Goal: Register for event/course

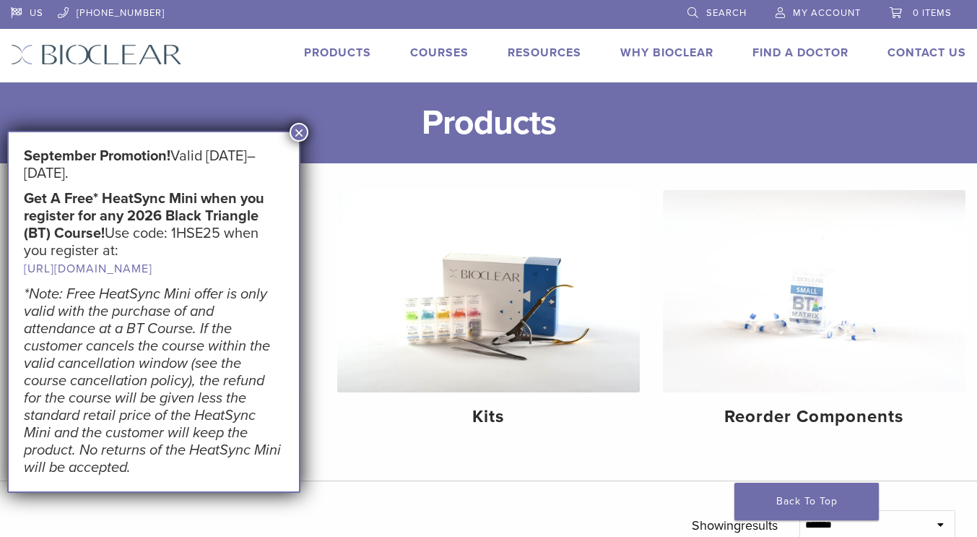
click at [642, 124] on h1 "Products" at bounding box center [488, 122] width 977 height 81
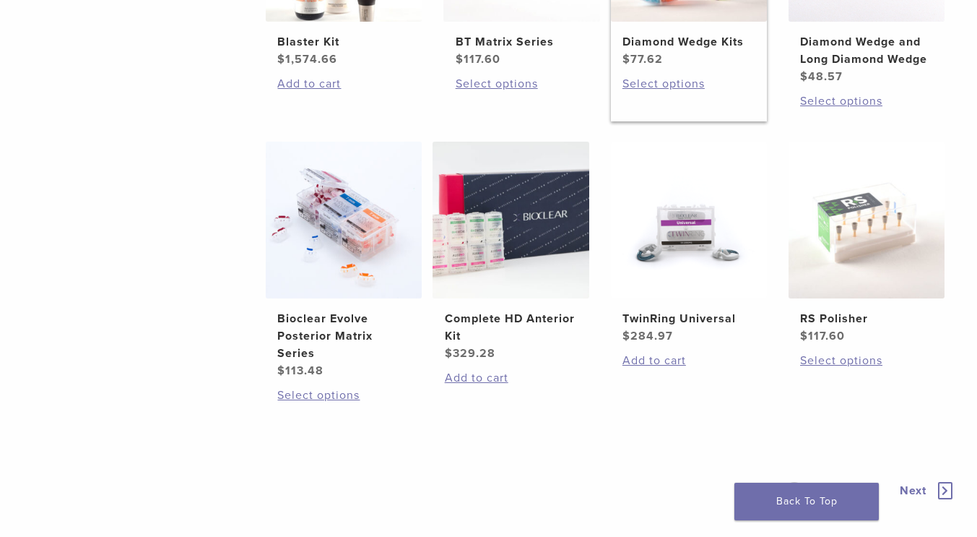
scroll to position [1011, 0]
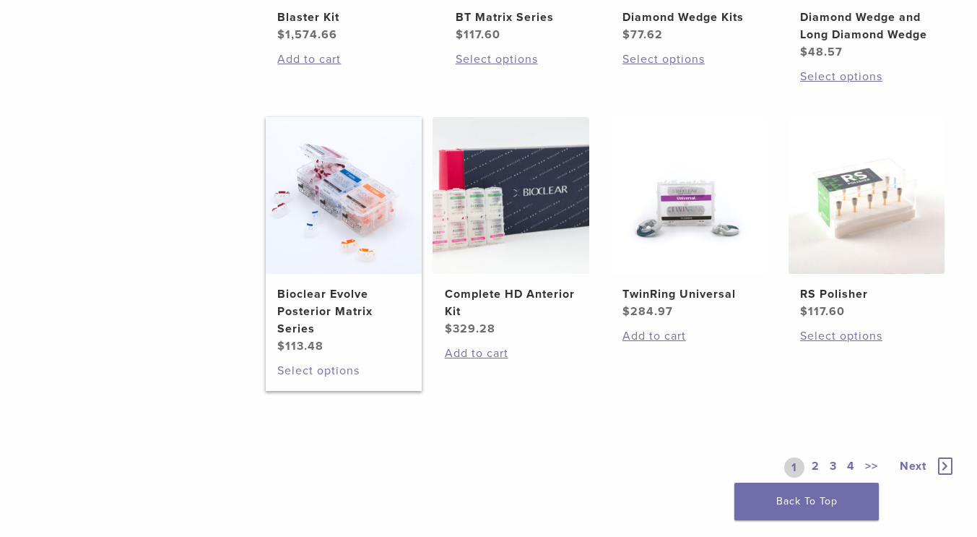
click at [311, 375] on link "Select options" at bounding box center [343, 370] width 133 height 17
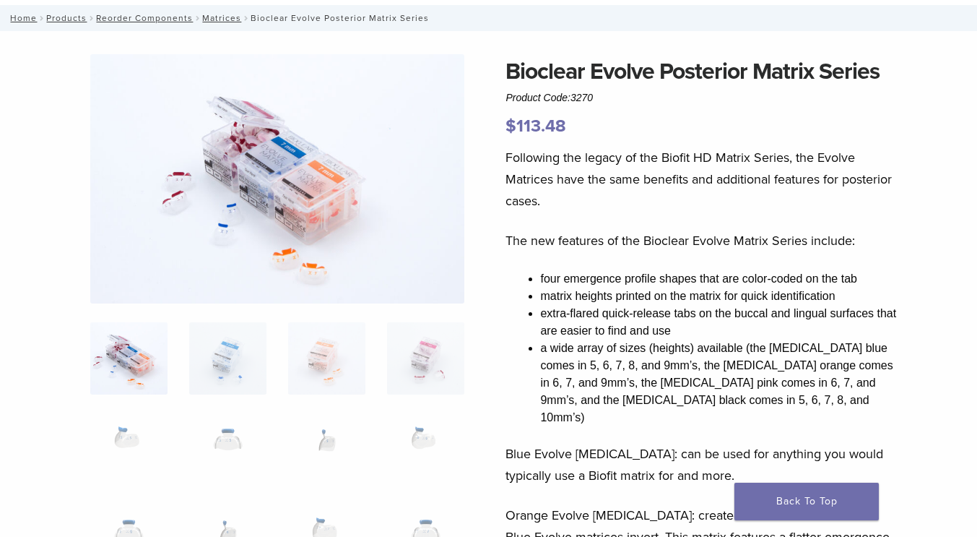
scroll to position [72, 0]
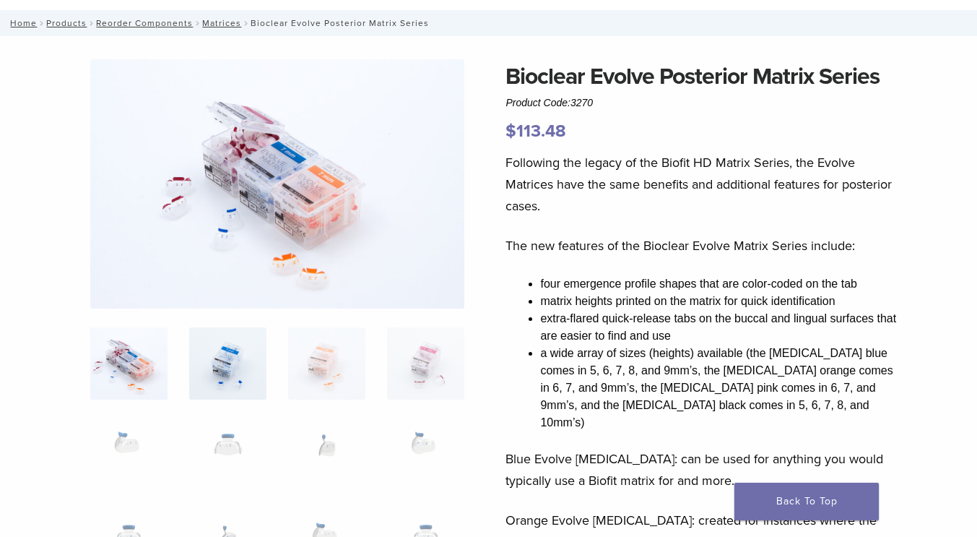
click at [243, 366] on img at bounding box center [227, 363] width 77 height 72
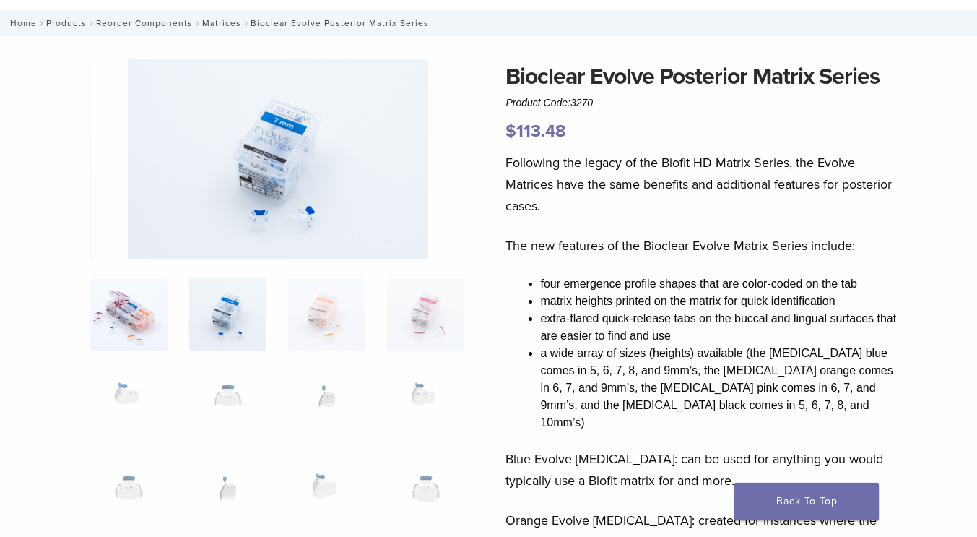
click at [103, 324] on img at bounding box center [128, 314] width 77 height 72
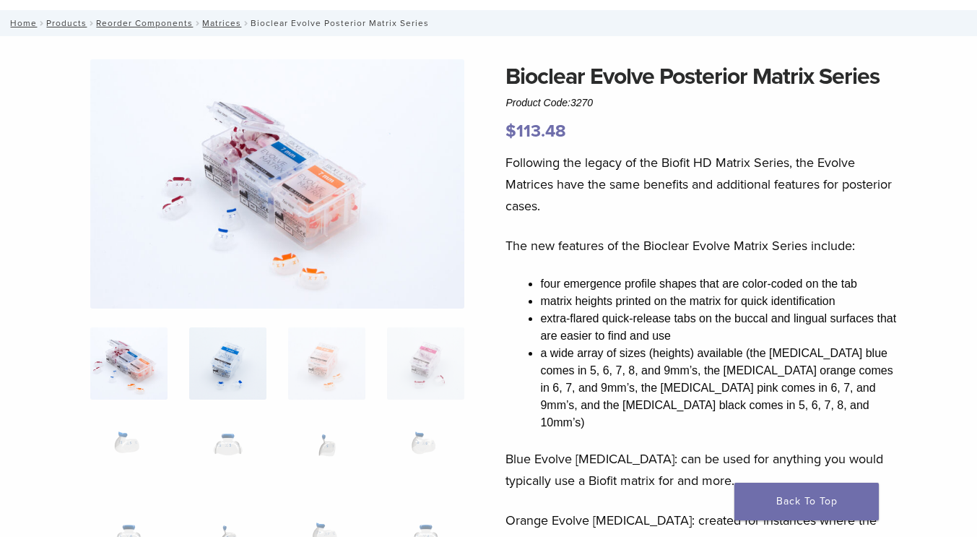
click at [226, 376] on img at bounding box center [227, 363] width 77 height 72
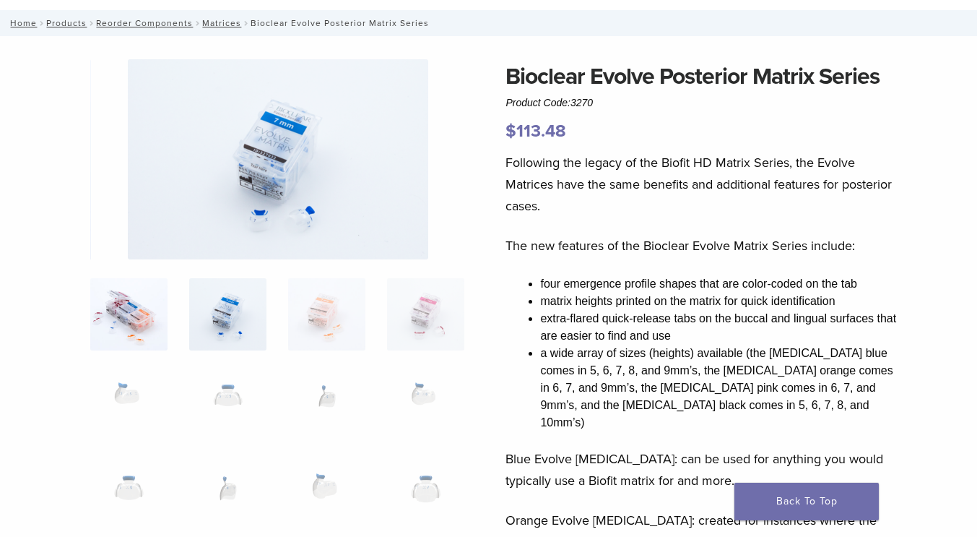
click at [131, 334] on img at bounding box center [128, 314] width 77 height 72
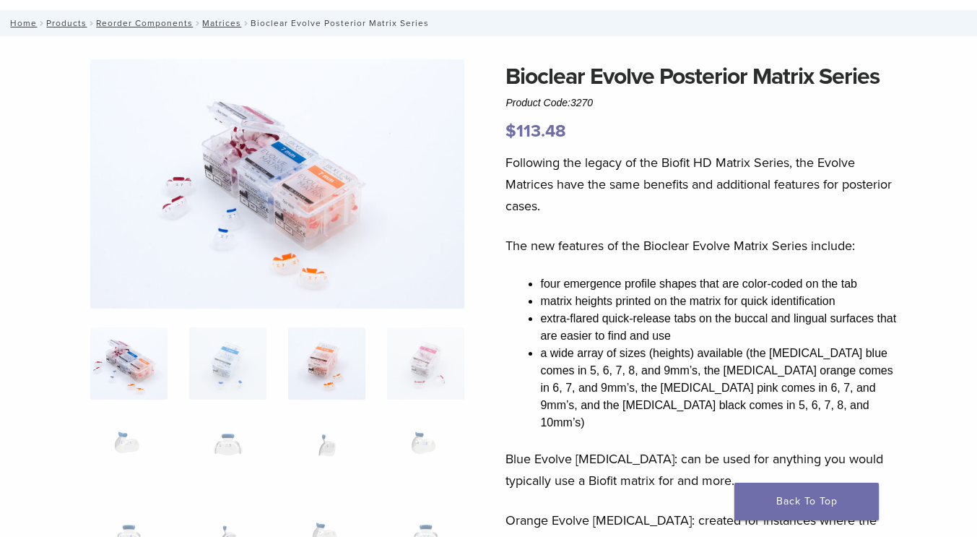
click at [345, 358] on img at bounding box center [326, 363] width 77 height 72
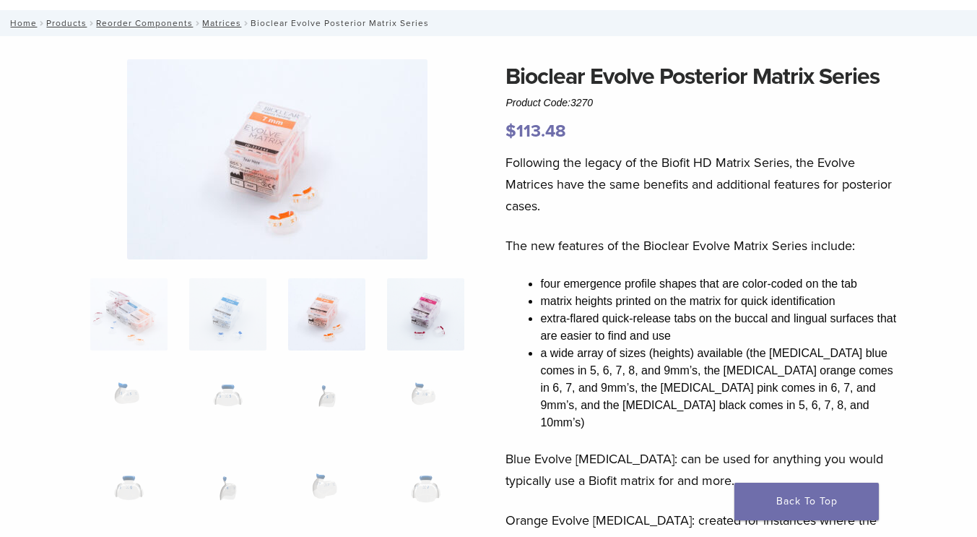
click at [437, 342] on img at bounding box center [425, 314] width 77 height 72
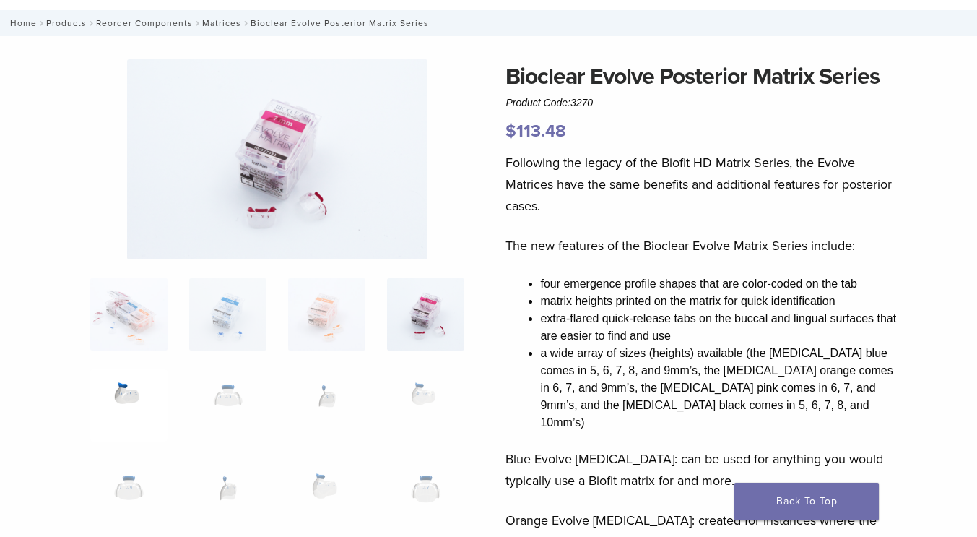
click at [125, 403] on img at bounding box center [128, 405] width 77 height 72
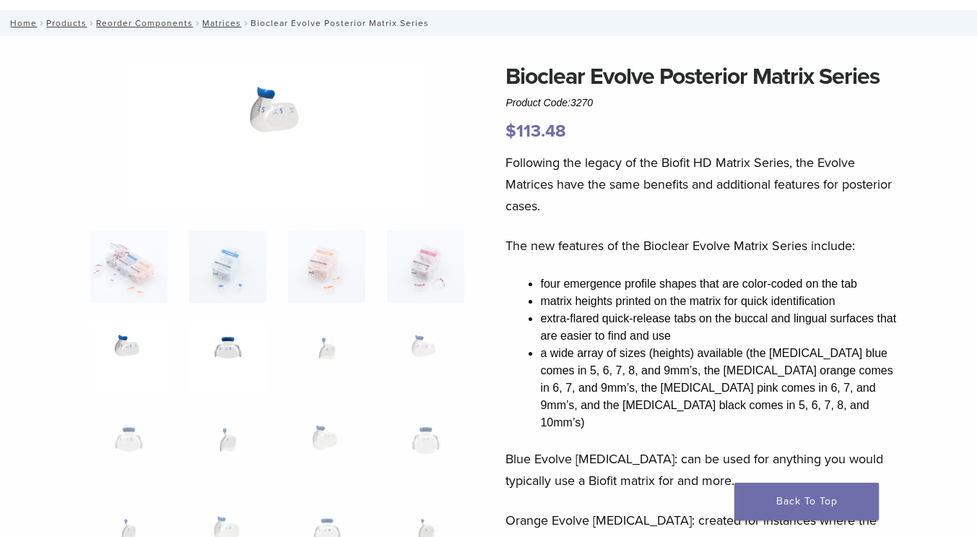
click at [238, 360] on img at bounding box center [227, 357] width 77 height 72
click at [327, 342] on img at bounding box center [326, 357] width 77 height 72
click at [440, 345] on img at bounding box center [425, 357] width 77 height 72
click at [126, 437] on img at bounding box center [128, 448] width 77 height 72
click at [233, 435] on img at bounding box center [227, 448] width 77 height 72
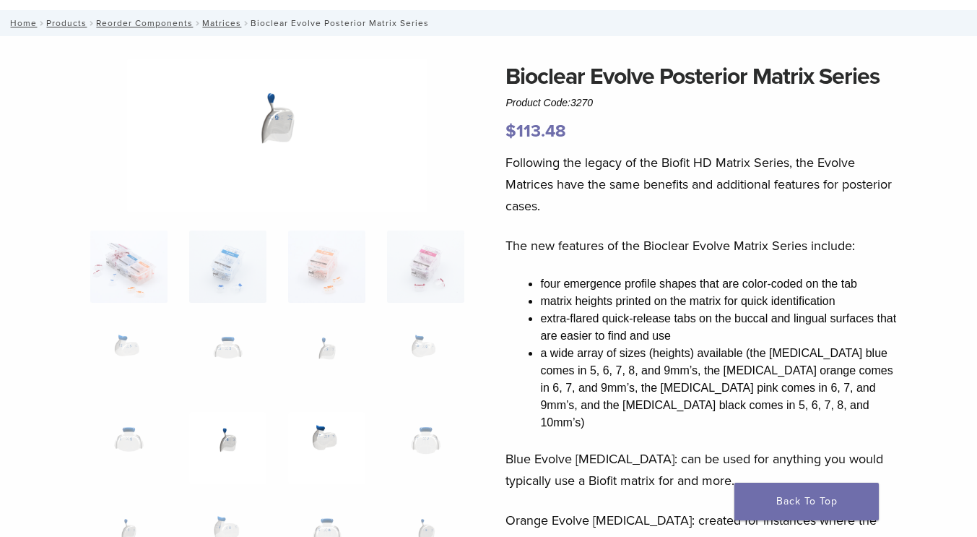
click at [336, 430] on img at bounding box center [326, 448] width 77 height 72
click at [428, 436] on img at bounding box center [425, 448] width 77 height 72
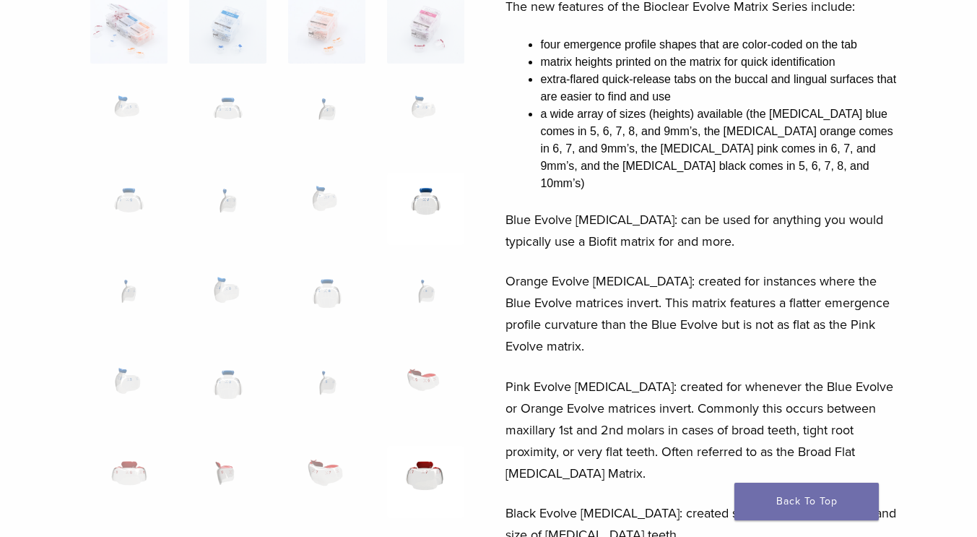
scroll to position [361, 0]
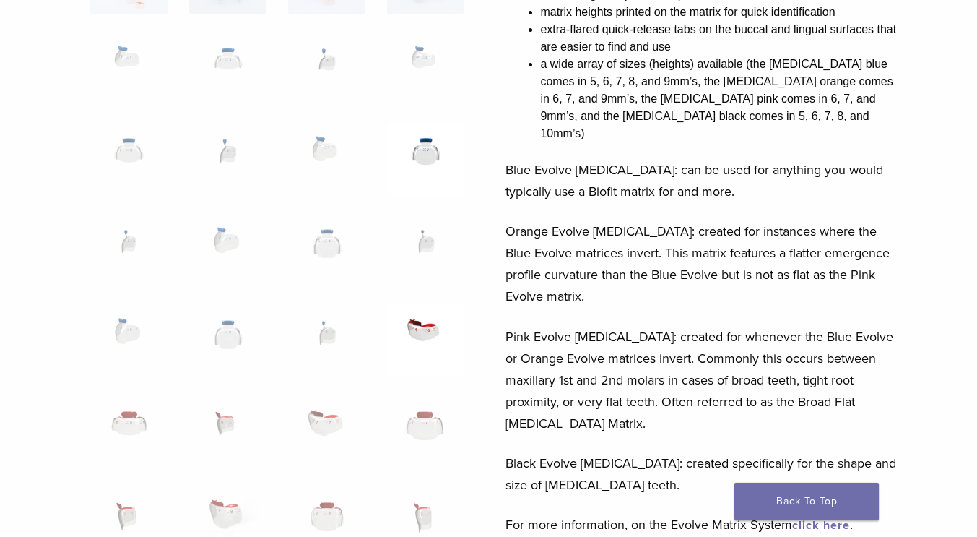
click at [422, 335] on img at bounding box center [425, 341] width 77 height 72
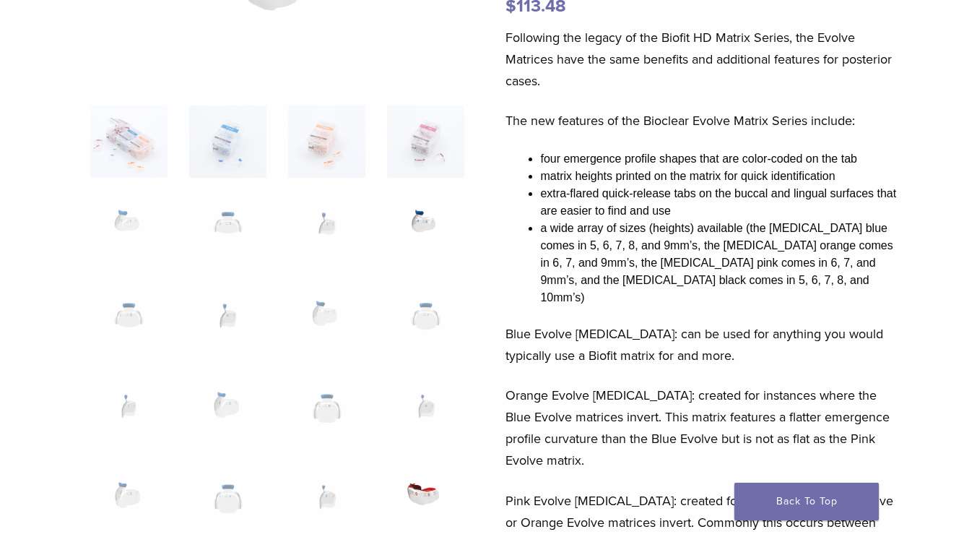
scroll to position [289, 0]
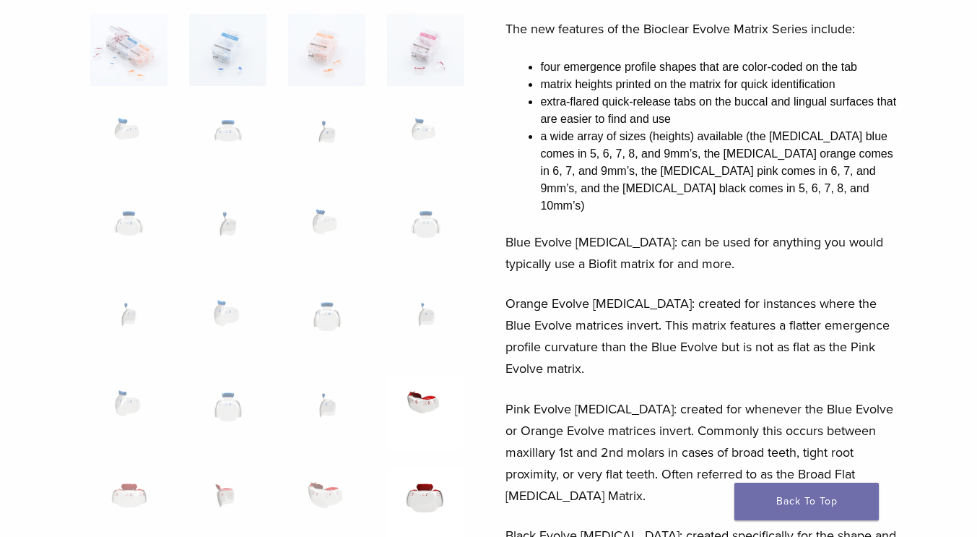
click at [425, 502] on img at bounding box center [425, 504] width 77 height 72
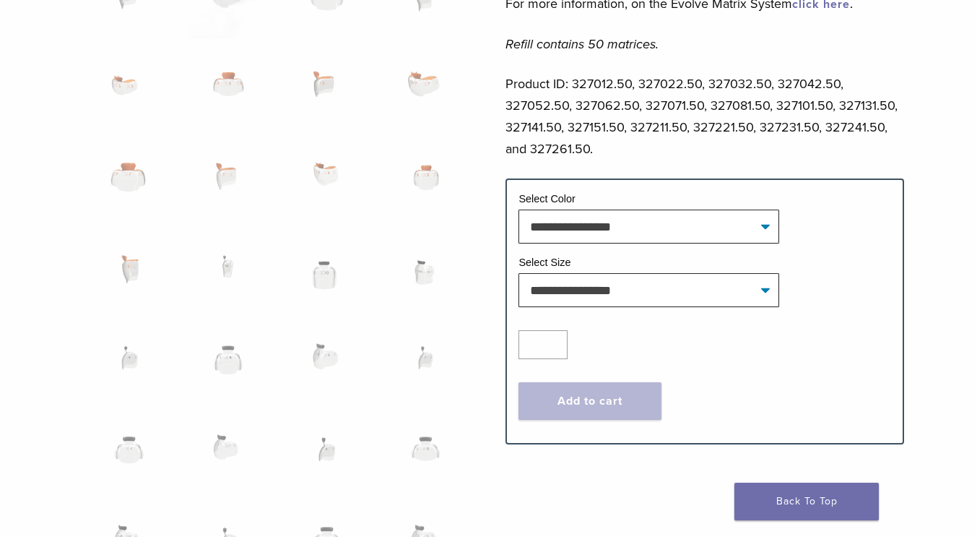
scroll to position [867, 0]
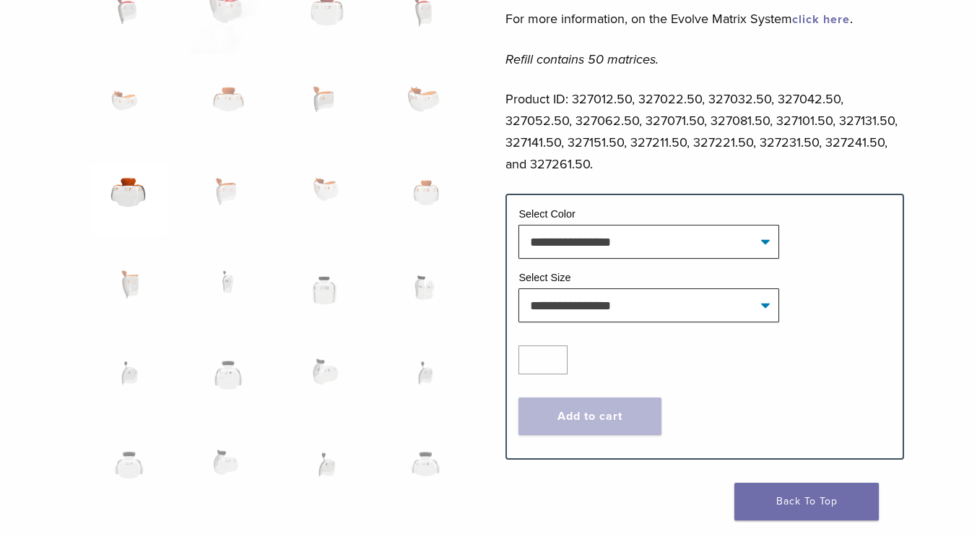
click at [131, 194] on img at bounding box center [128, 199] width 77 height 72
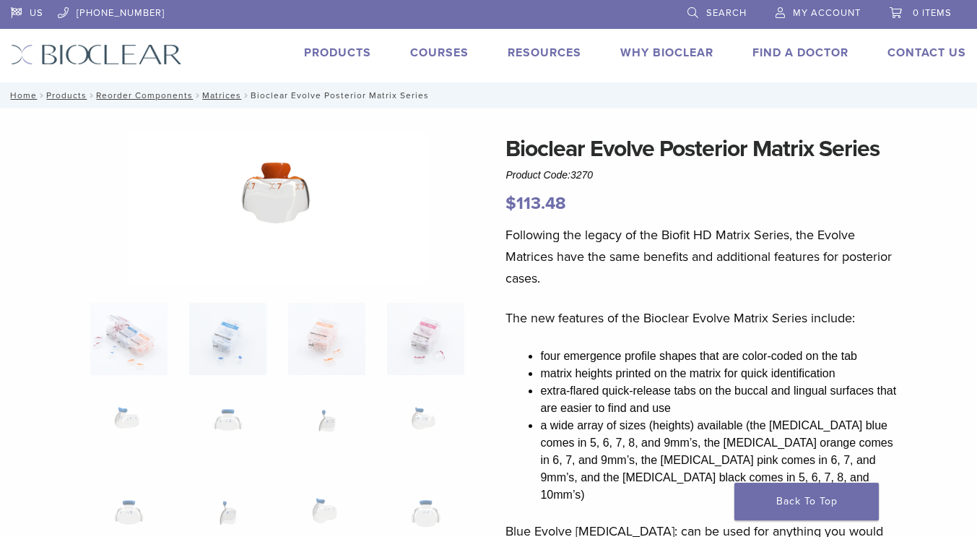
scroll to position [0, 0]
drag, startPoint x: 318, startPoint y: 232, endPoint x: 318, endPoint y: 220, distance: 11.6
click at [277, 203] on img at bounding box center [277, 207] width 300 height 152
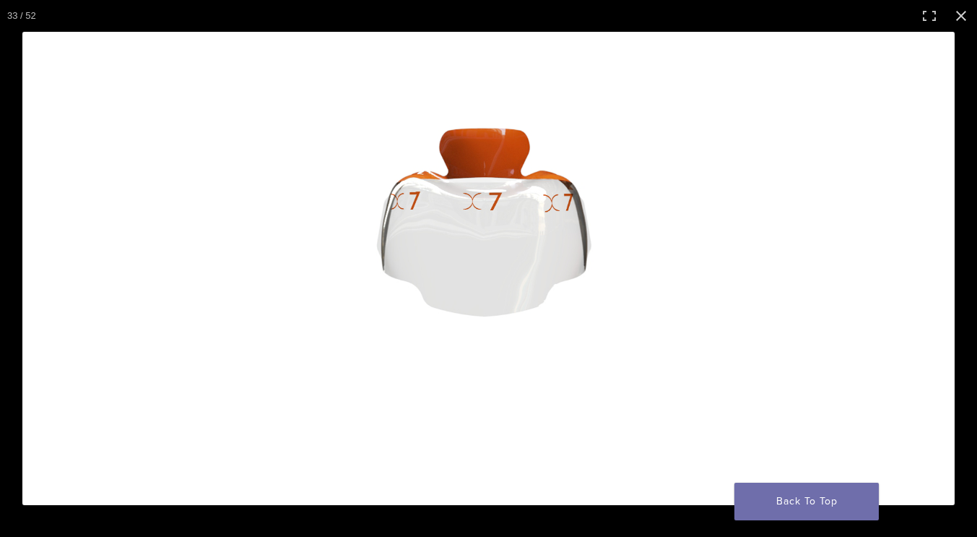
click at [277, 203] on img at bounding box center [488, 268] width 932 height 473
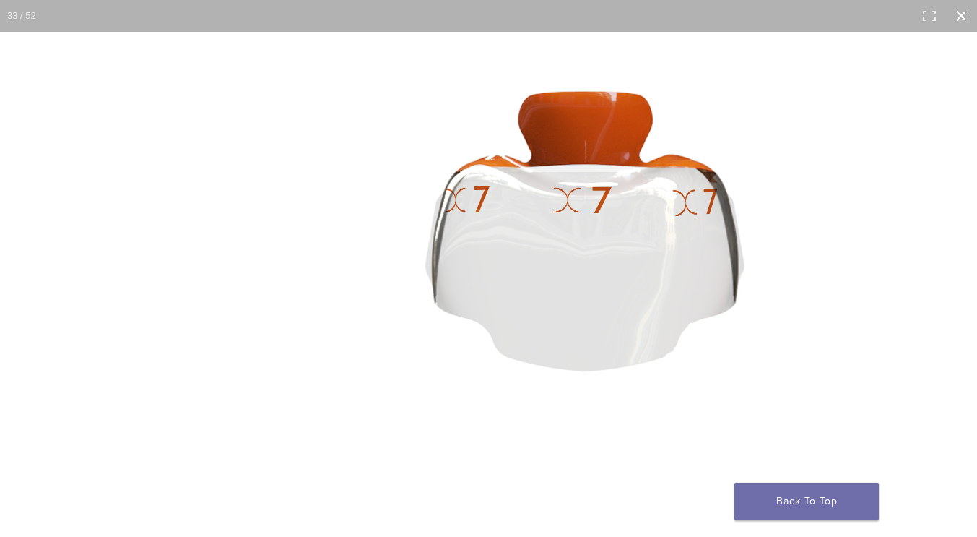
click at [964, 15] on button "Close (Esc)" at bounding box center [961, 16] width 32 height 32
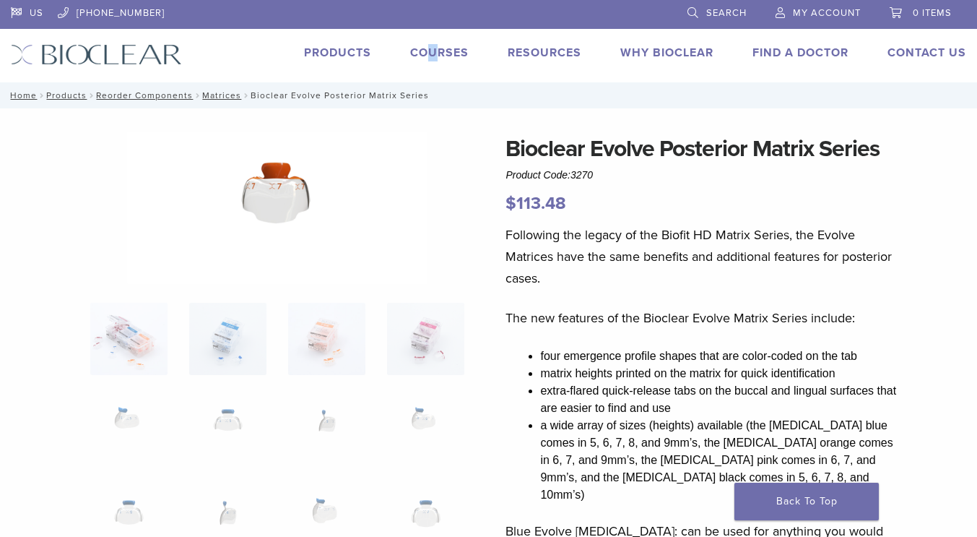
click at [431, 59] on li "Courses" at bounding box center [439, 52] width 59 height 17
click at [443, 54] on link "Courses" at bounding box center [439, 53] width 59 height 14
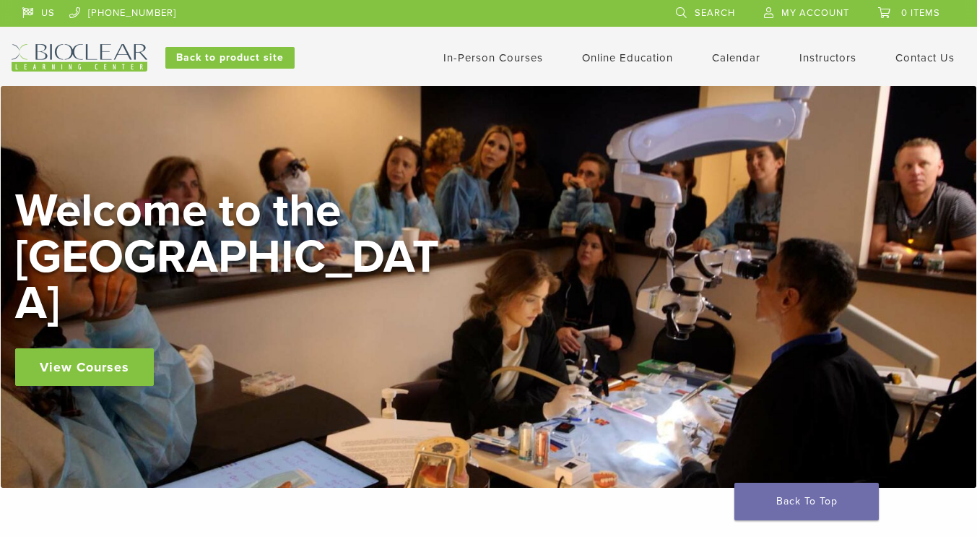
click at [87, 348] on link "View Courses" at bounding box center [84, 367] width 139 height 38
click at [80, 348] on link "View Courses" at bounding box center [84, 367] width 139 height 38
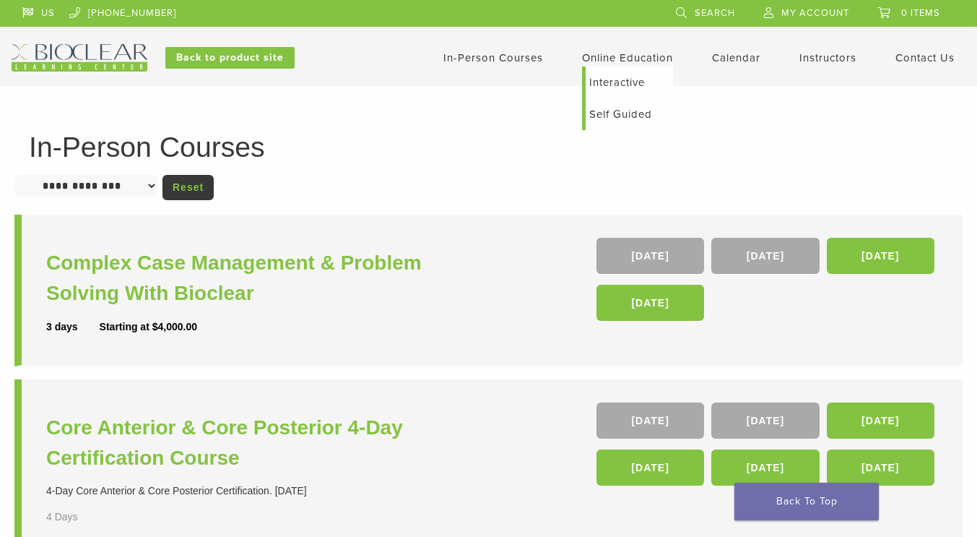
click at [646, 56] on link "Online Education" at bounding box center [627, 57] width 91 height 13
click at [642, 54] on link "Online Education" at bounding box center [627, 57] width 91 height 13
click at [616, 116] on link "Self Guided" at bounding box center [629, 114] width 87 height 32
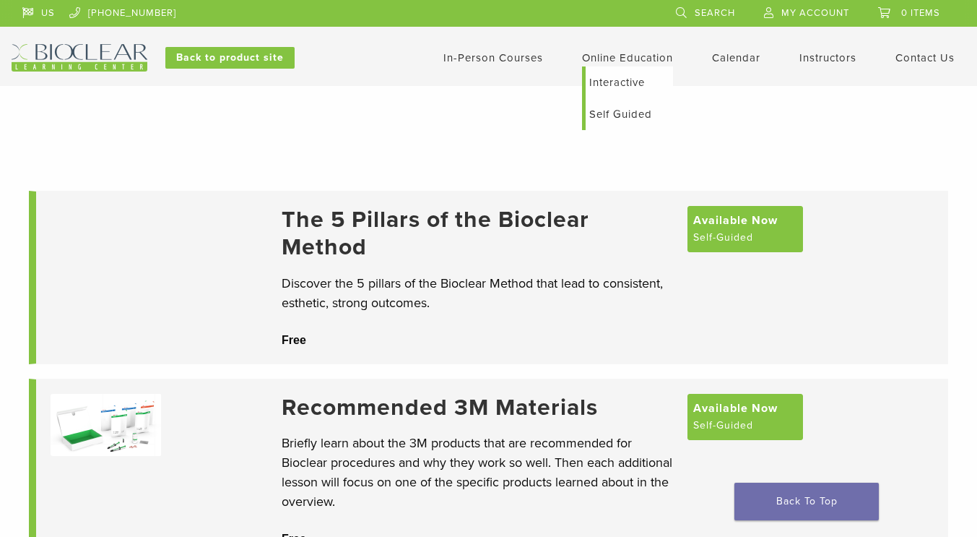
click at [607, 65] on li "Online Education Interactive Self Guided" at bounding box center [627, 57] width 91 height 17
click at [598, 89] on link "Interactive" at bounding box center [629, 82] width 87 height 32
click at [600, 83] on link "Interactive" at bounding box center [629, 82] width 87 height 32
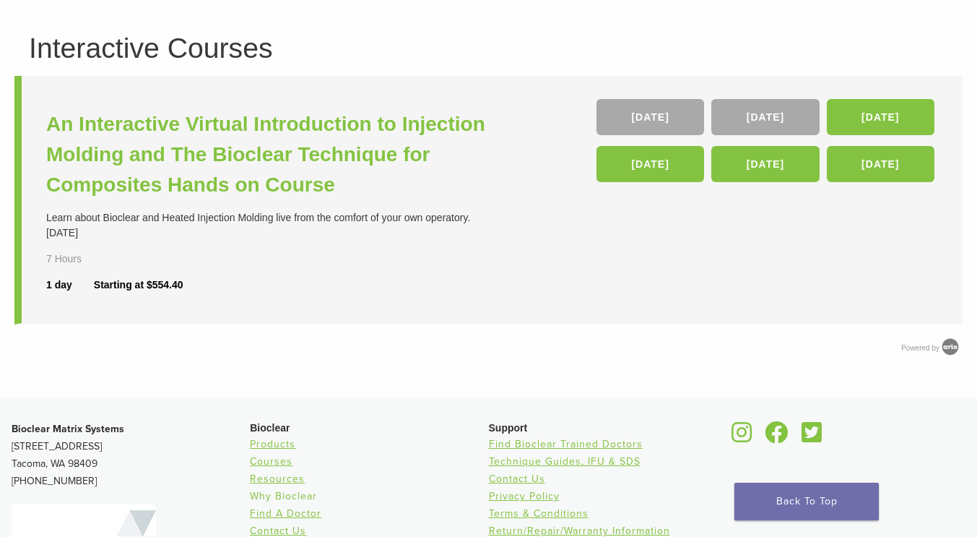
scroll to position [72, 0]
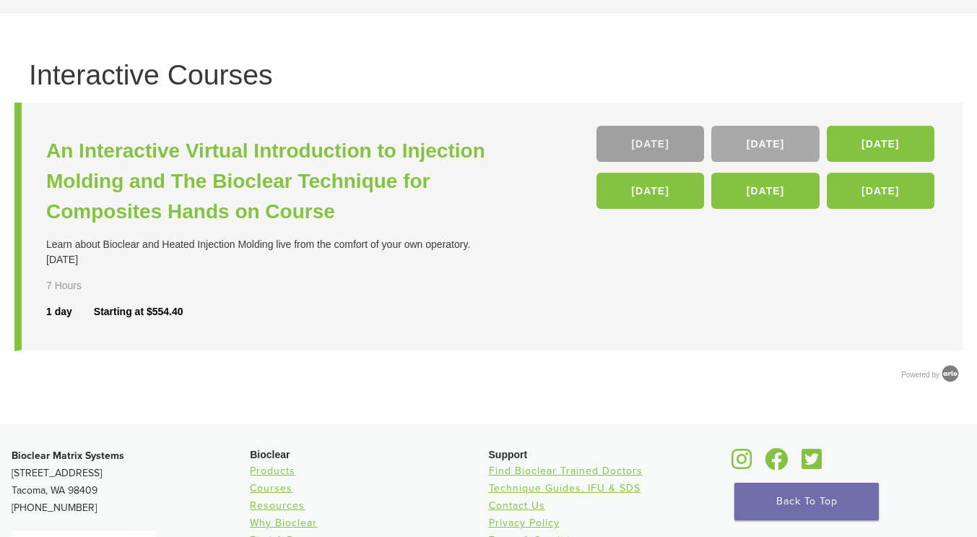
click at [633, 140] on link "24 Oct" at bounding box center [651, 144] width 108 height 36
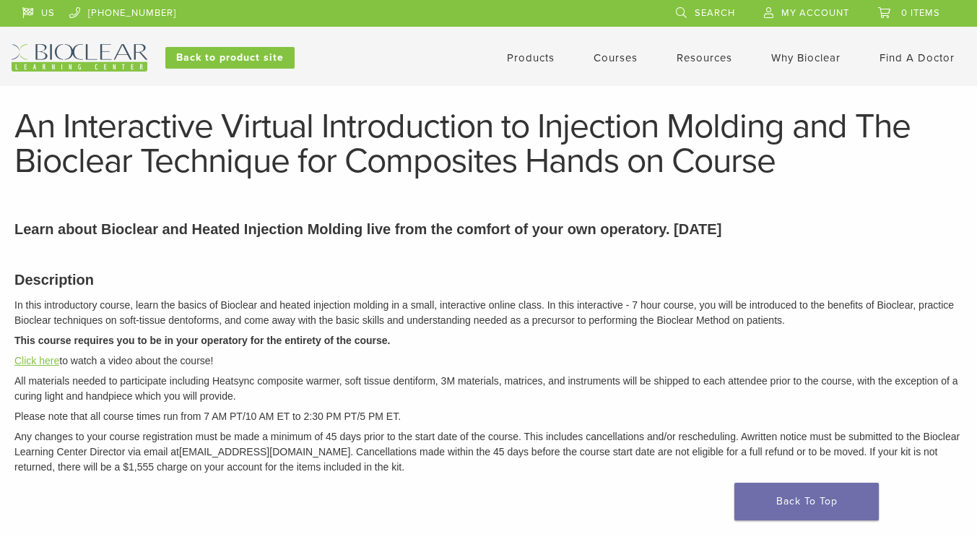
click at [19, 363] on link "Click here" at bounding box center [36, 361] width 45 height 12
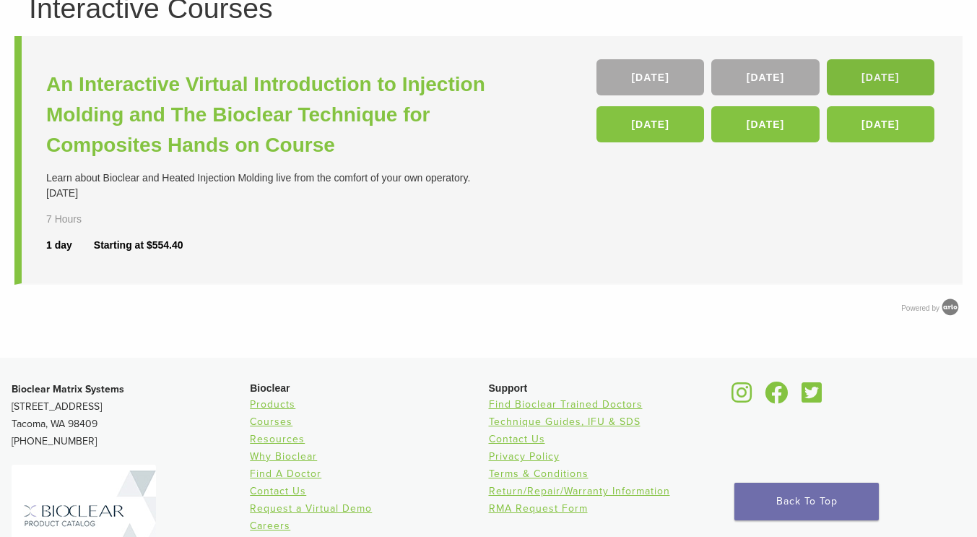
scroll to position [193, 0]
